Goal: Navigation & Orientation: Find specific page/section

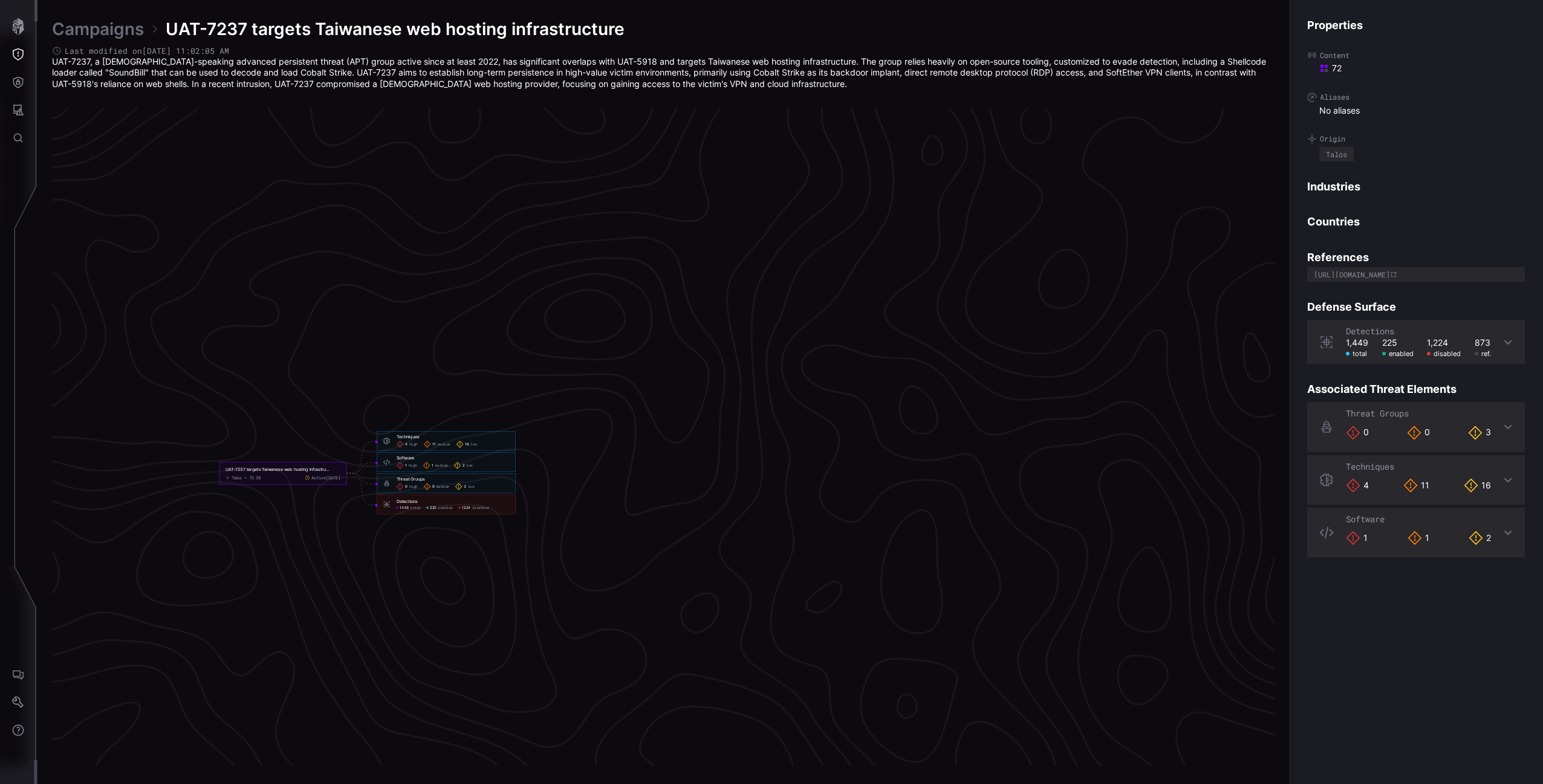
scroll to position [2366, 600]
click at [5, 40] on button "Threat Exposure" at bounding box center [18, 54] width 35 height 28
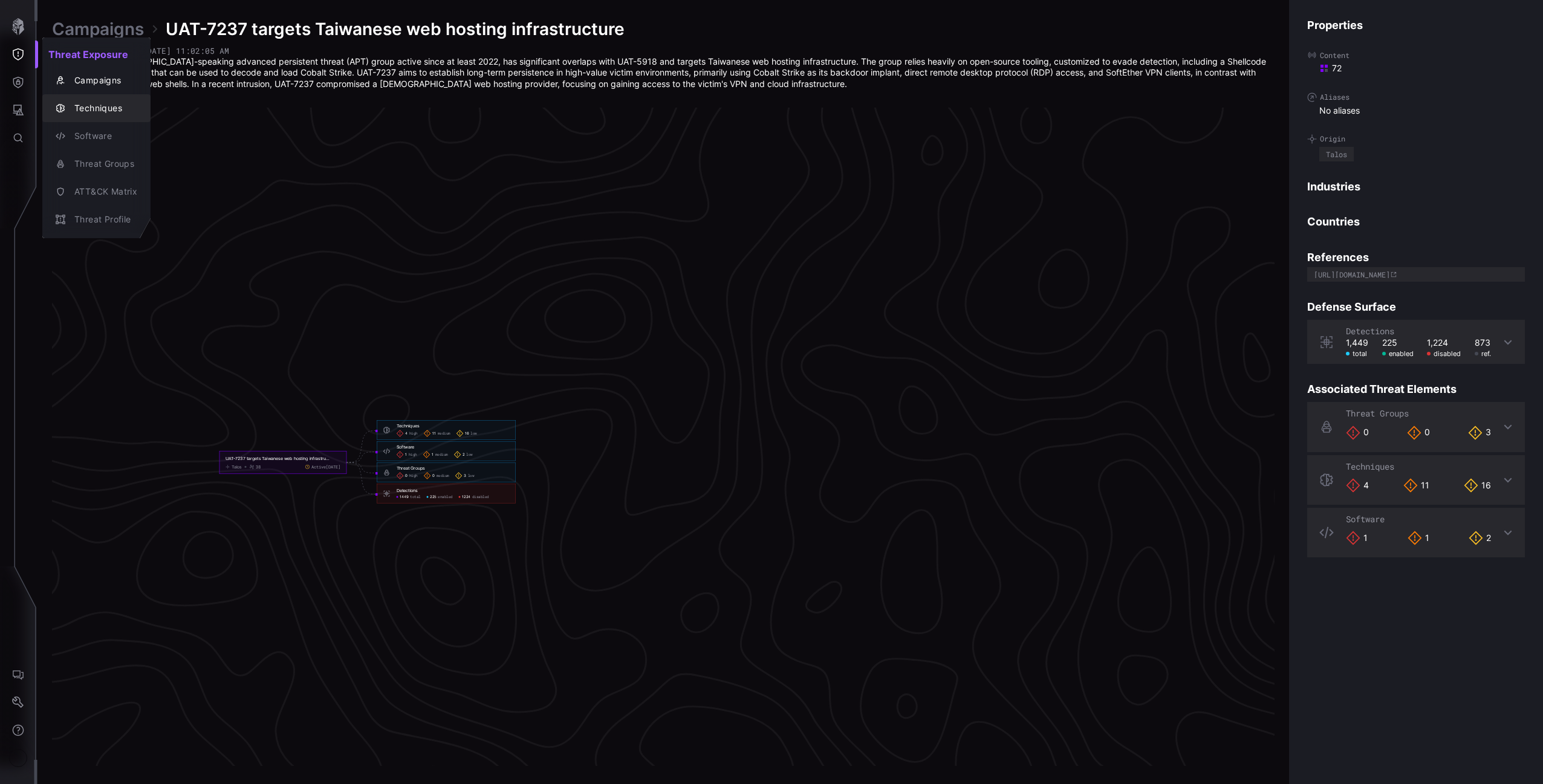
click at [63, 120] on button "Techniques" at bounding box center [96, 109] width 109 height 28
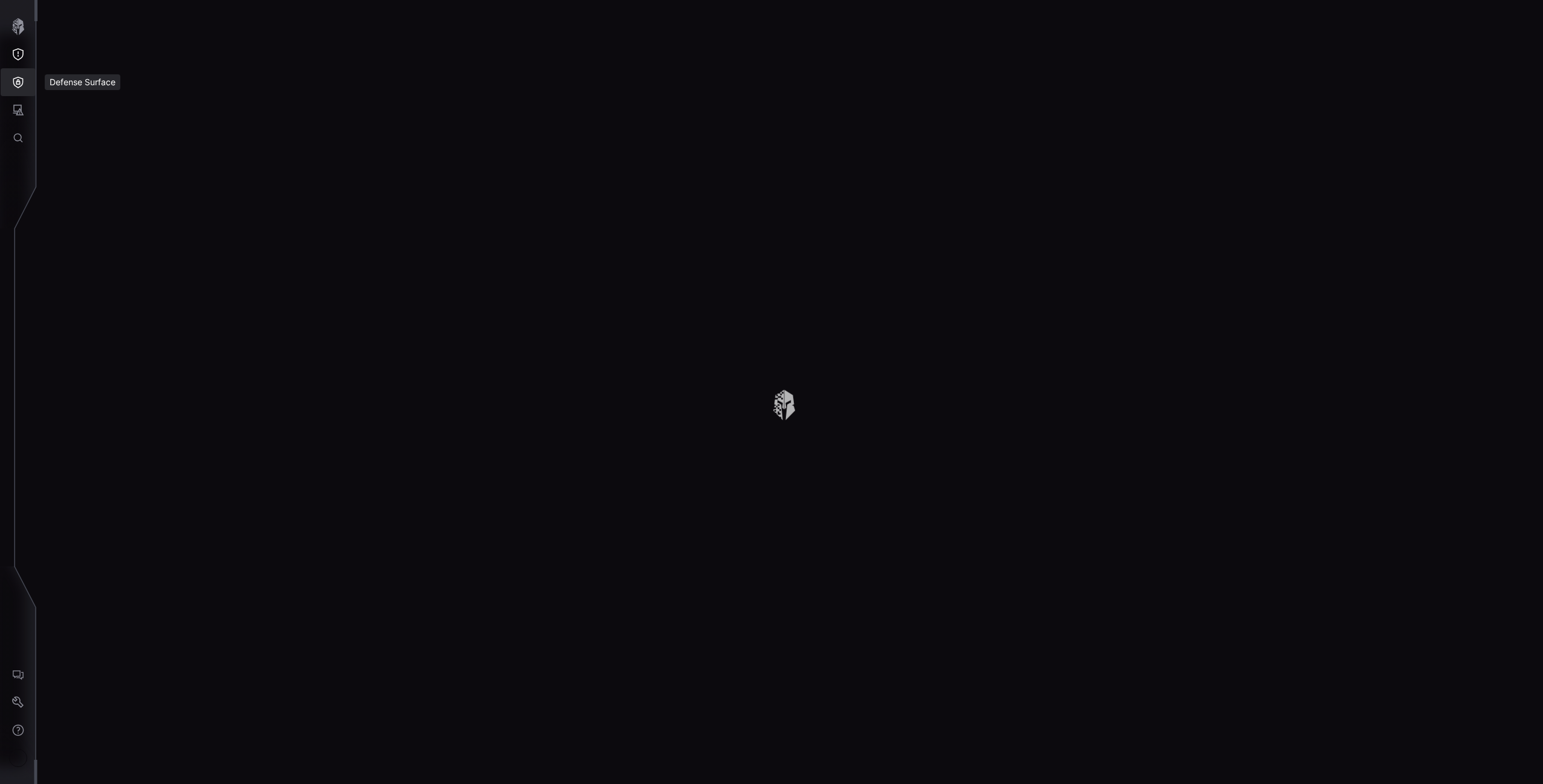
click at [21, 80] on icon "Defense Surface" at bounding box center [18, 82] width 12 height 12
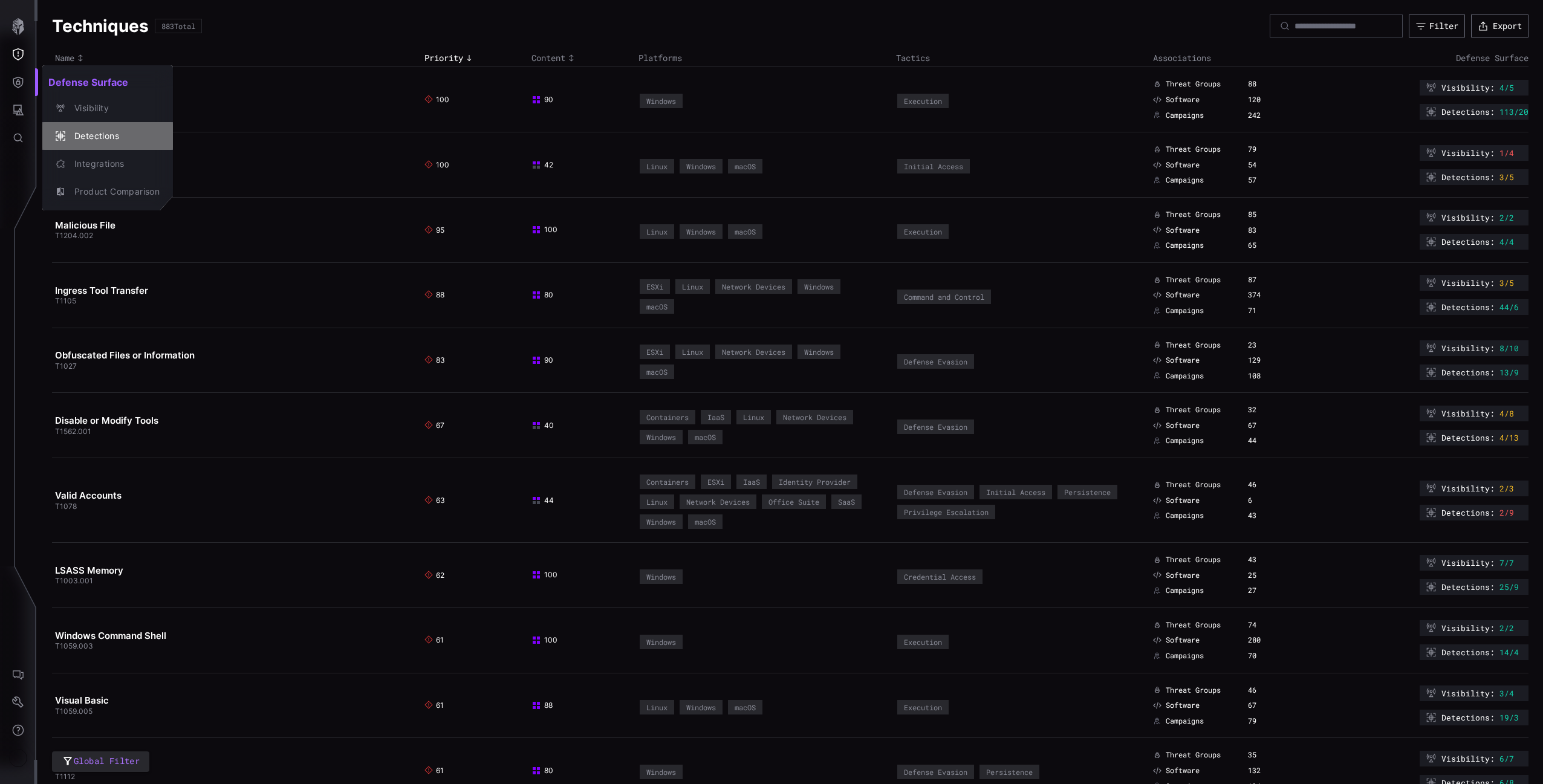
click at [60, 123] on button "Detections" at bounding box center [107, 136] width 130 height 28
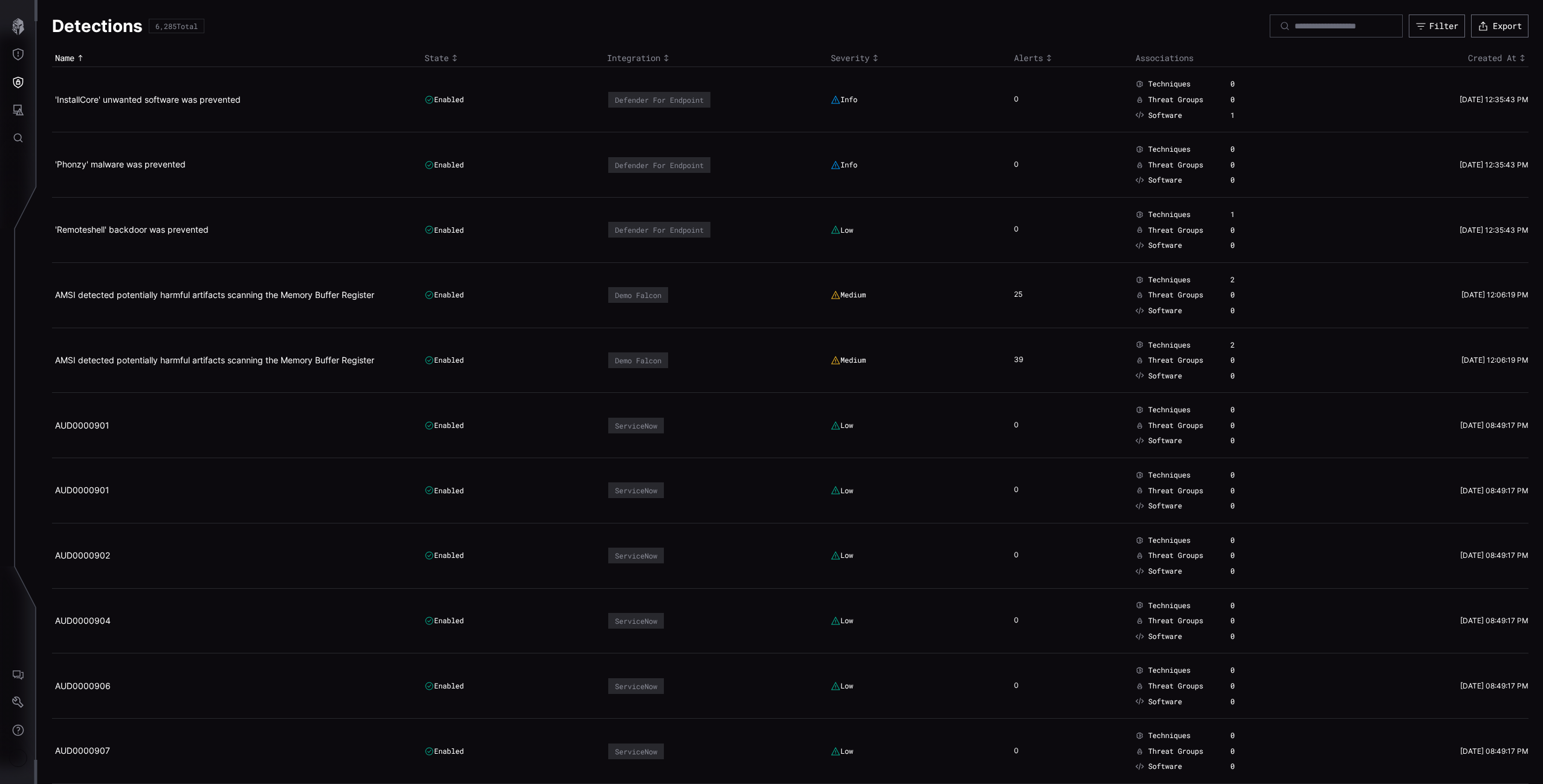
click at [34, 109] on button "Attack Surface" at bounding box center [18, 110] width 35 height 28
click at [65, 129] on div "Vulnerabilities" at bounding box center [94, 136] width 94 height 17
